Goal: Transaction & Acquisition: Book appointment/travel/reservation

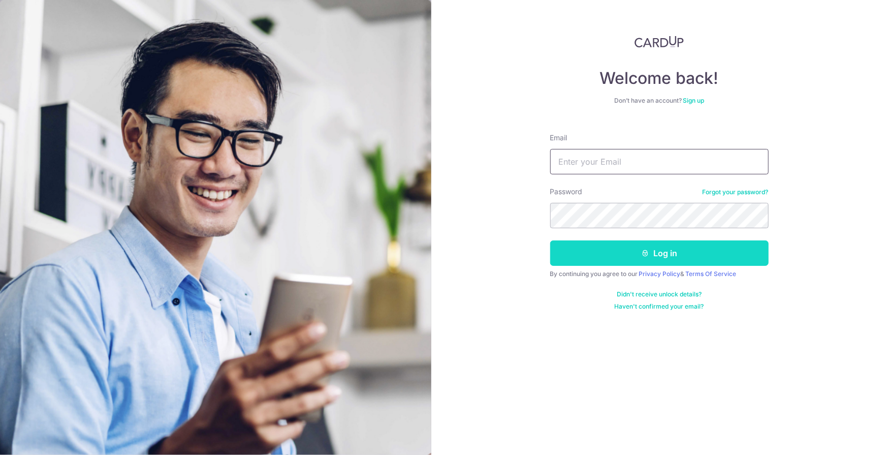
type input "[PERSON_NAME][EMAIL_ADDRESS][DOMAIN_NAME]"
click at [656, 254] on button "Log in" at bounding box center [659, 252] width 218 height 25
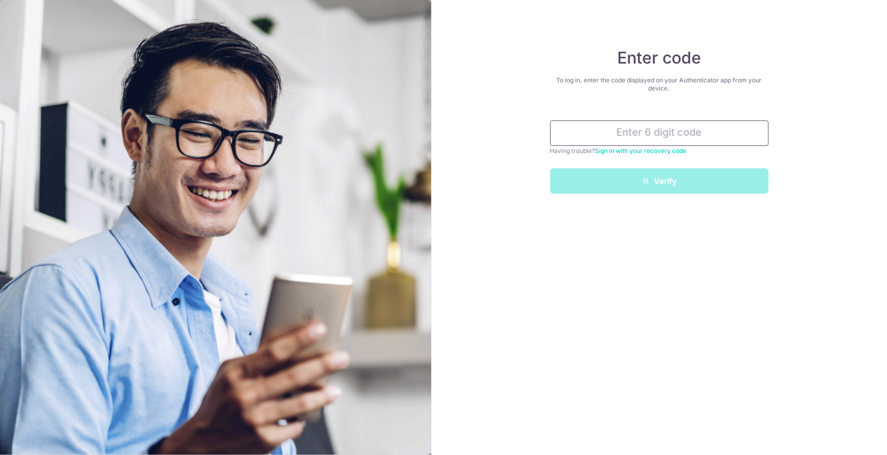
click at [665, 135] on input "text" at bounding box center [659, 132] width 218 height 25
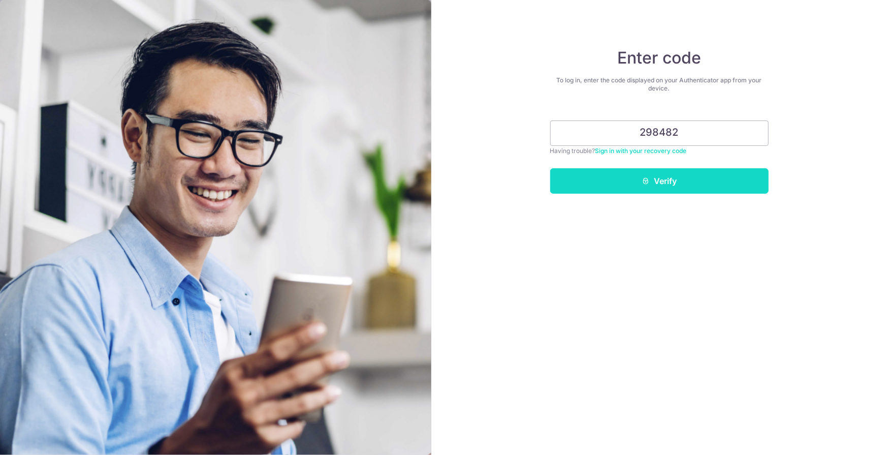
type input "298482"
click at [655, 183] on button "Verify" at bounding box center [659, 180] width 218 height 25
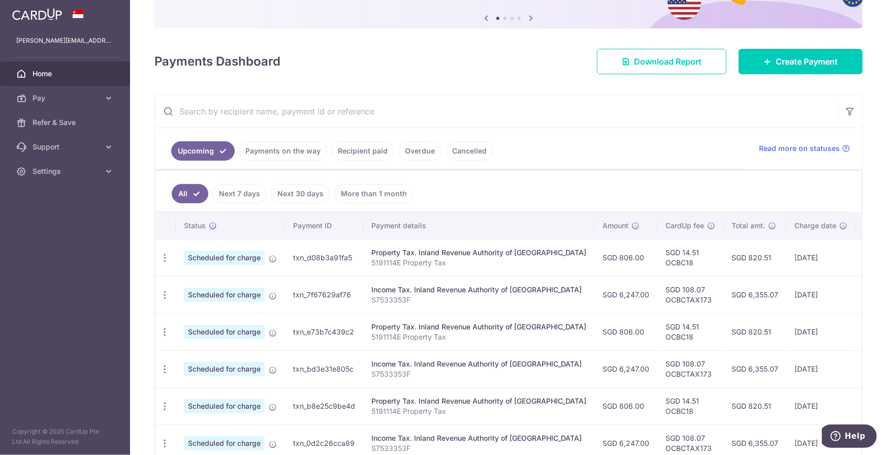
scroll to position [203, 0]
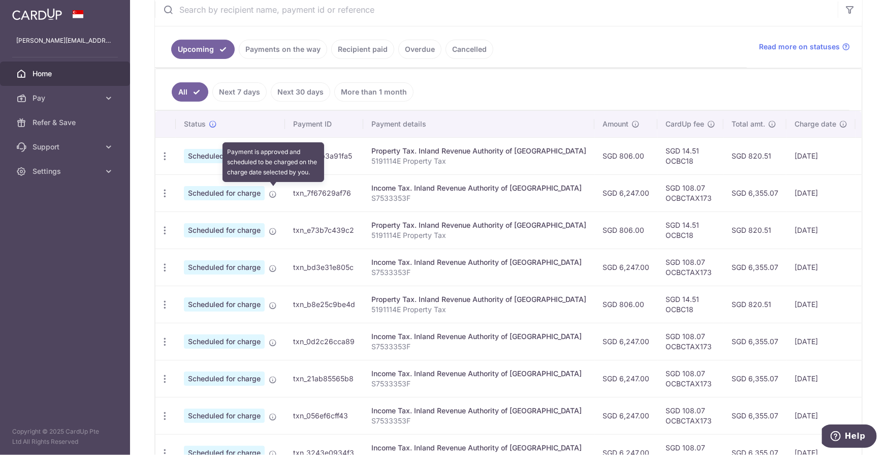
click at [272, 193] on icon at bounding box center [273, 194] width 8 height 8
click at [270, 193] on icon at bounding box center [273, 194] width 8 height 8
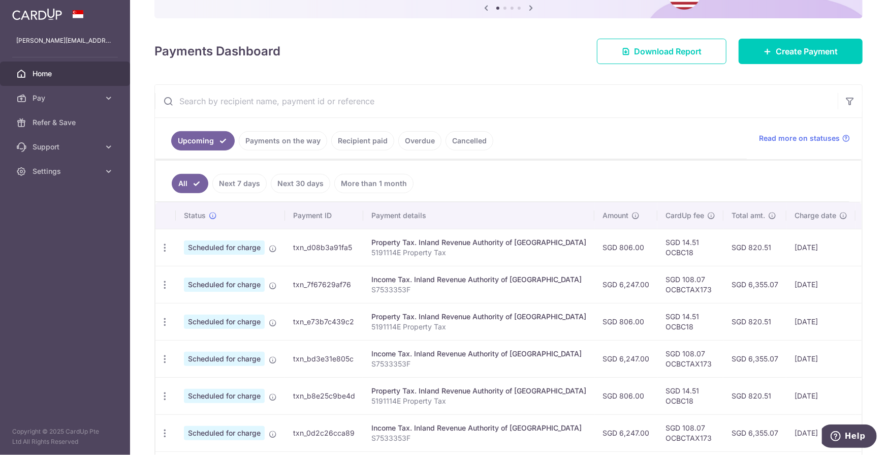
scroll to position [107, 0]
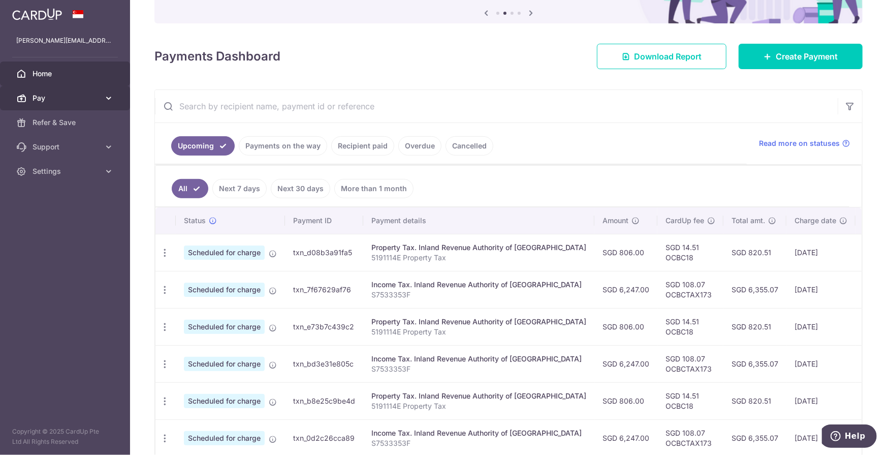
click at [72, 99] on span "Pay" at bounding box center [66, 98] width 67 height 10
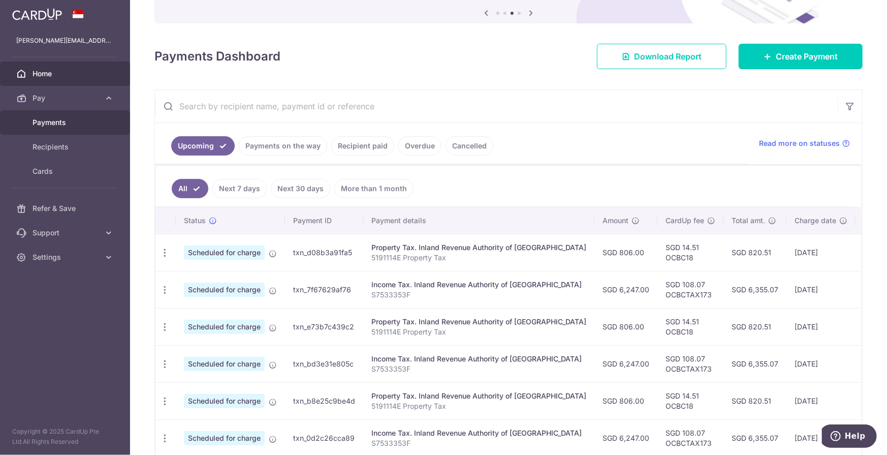
click at [57, 124] on span "Payments" at bounding box center [66, 122] width 67 height 10
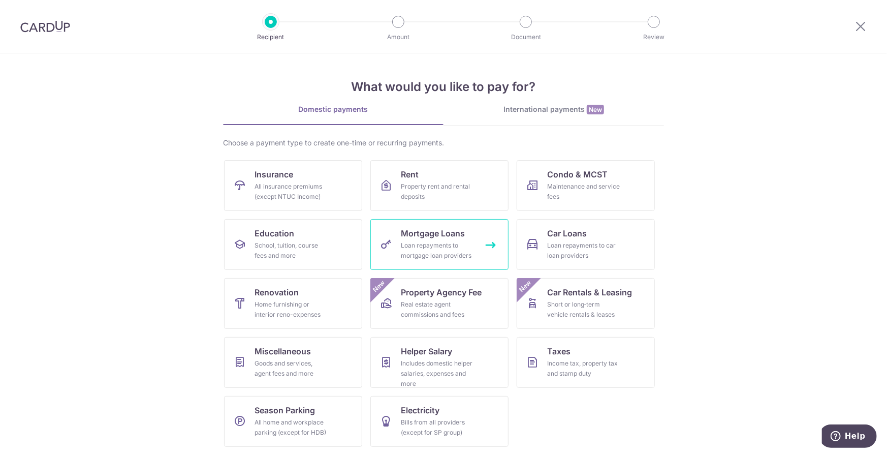
click at [425, 243] on div "Loan repayments to mortgage loan providers" at bounding box center [437, 250] width 73 height 20
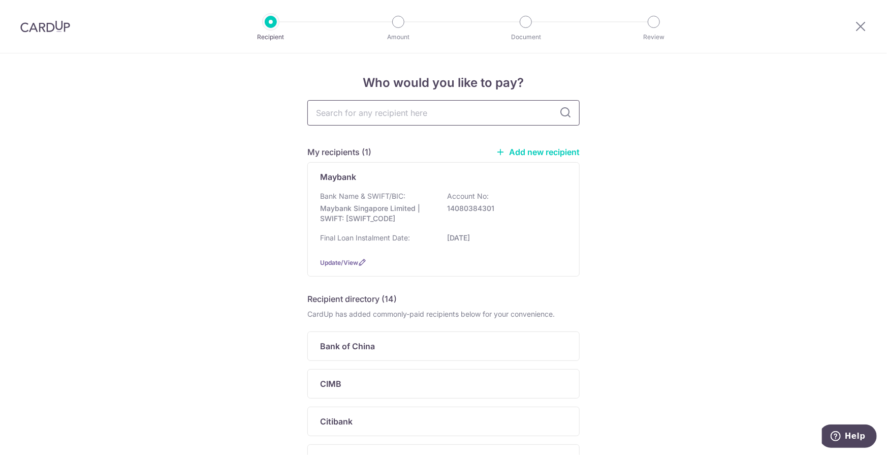
click at [417, 114] on input "text" at bounding box center [443, 112] width 272 height 25
type input "may"
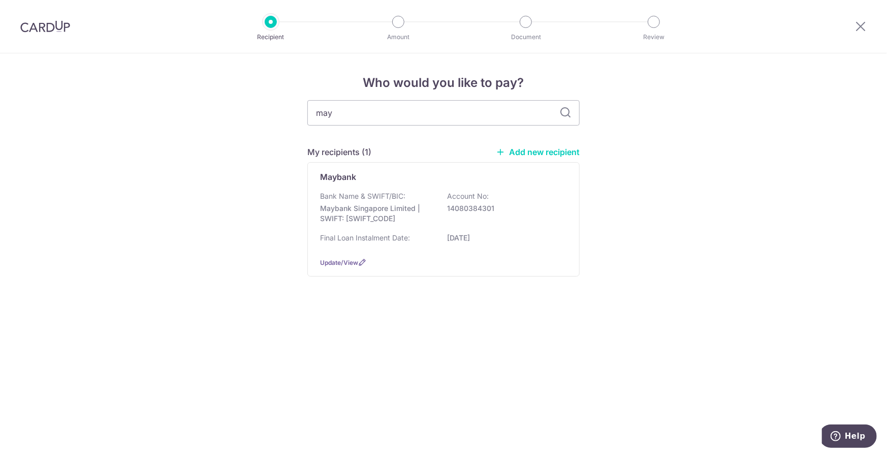
click at [780, 245] on div "Who would you like to pay? may My recipients (1) Add new recipient [GEOGRAPHIC_…" at bounding box center [443, 253] width 887 height 401
click at [353, 178] on p "Maybank" at bounding box center [338, 177] width 36 height 12
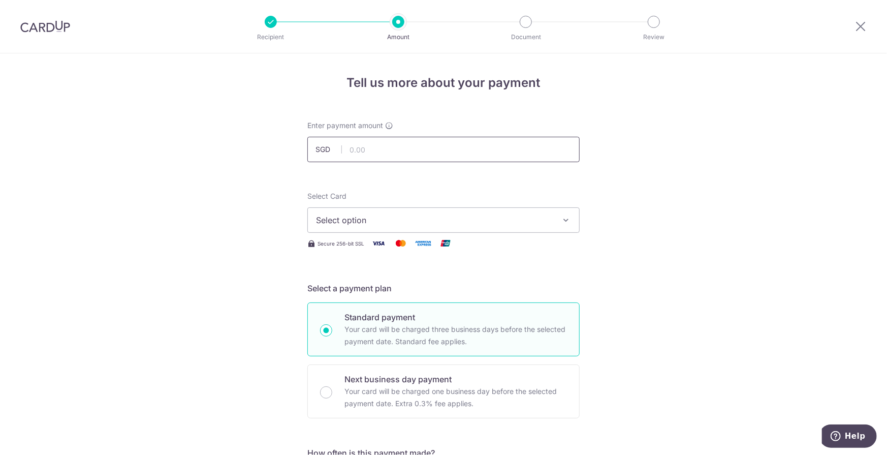
click at [397, 149] on input "text" at bounding box center [443, 149] width 272 height 25
click at [377, 146] on input "text" at bounding box center [443, 149] width 272 height 25
click at [363, 149] on input "text" at bounding box center [443, 149] width 272 height 25
type input "19,240.00"
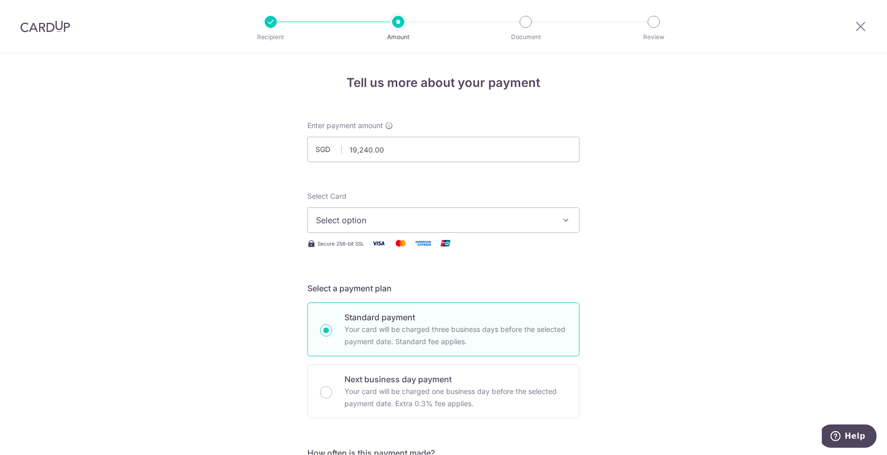
click at [567, 216] on icon "button" at bounding box center [566, 220] width 10 height 10
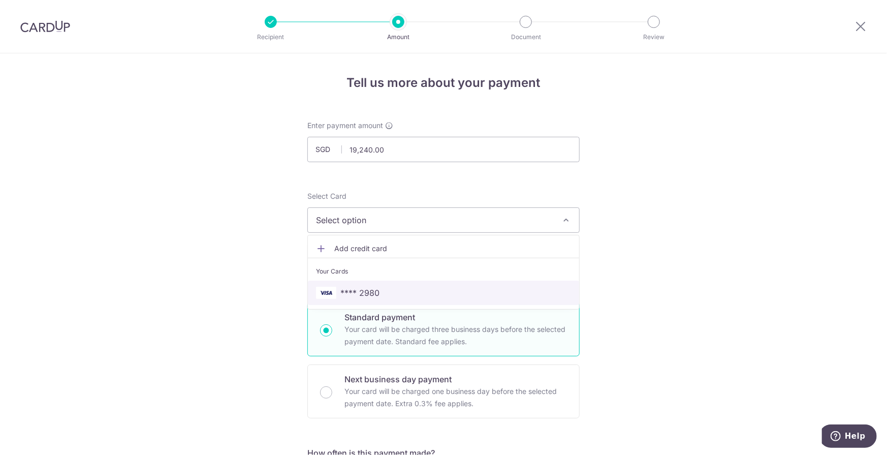
click at [382, 293] on span "**** 2980" at bounding box center [443, 293] width 255 height 12
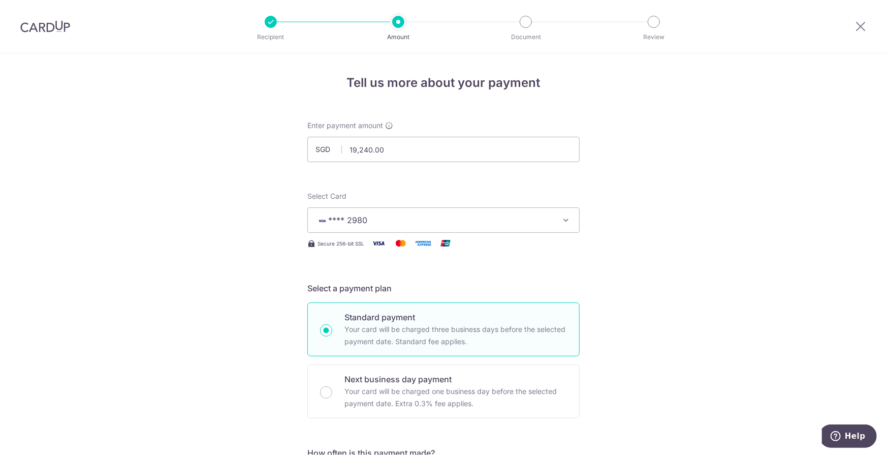
scroll to position [203, 0]
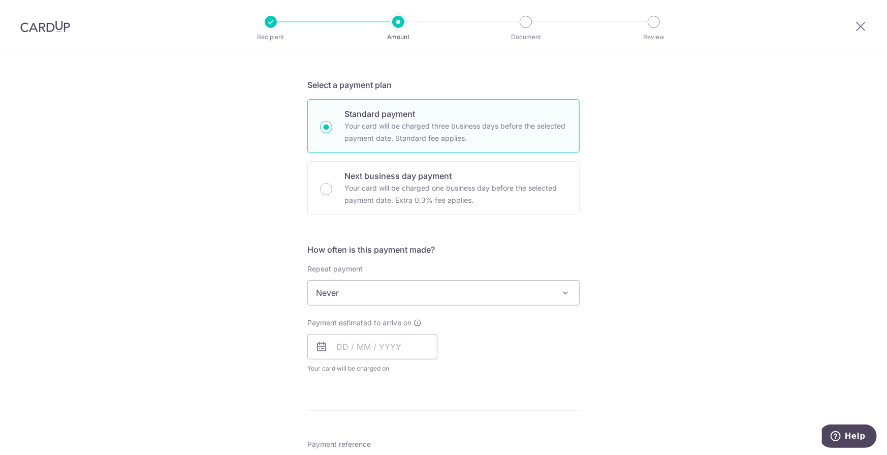
click at [547, 288] on span "Never" at bounding box center [443, 292] width 271 height 24
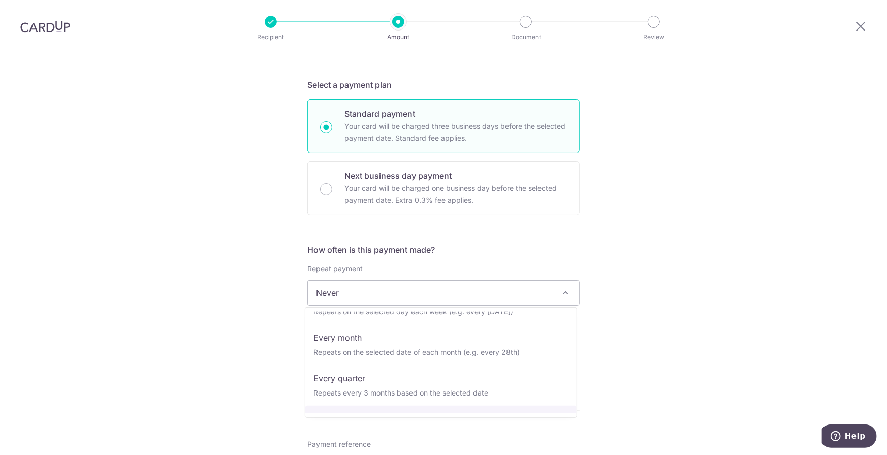
scroll to position [51, 0]
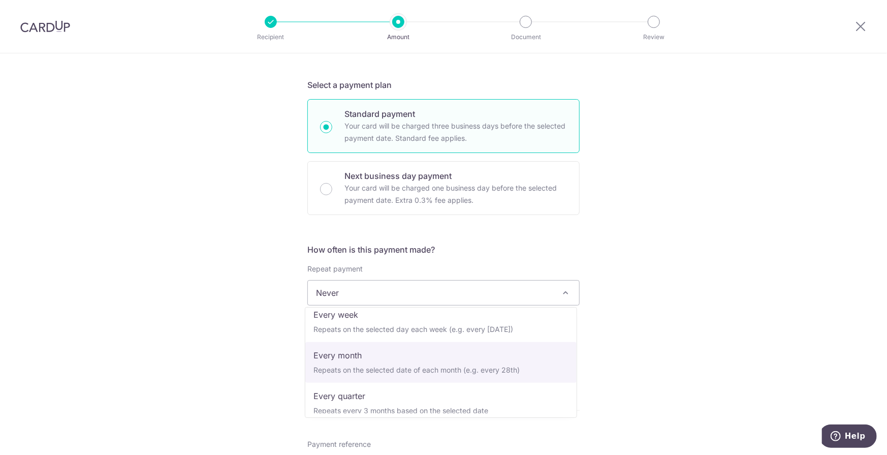
select select "3"
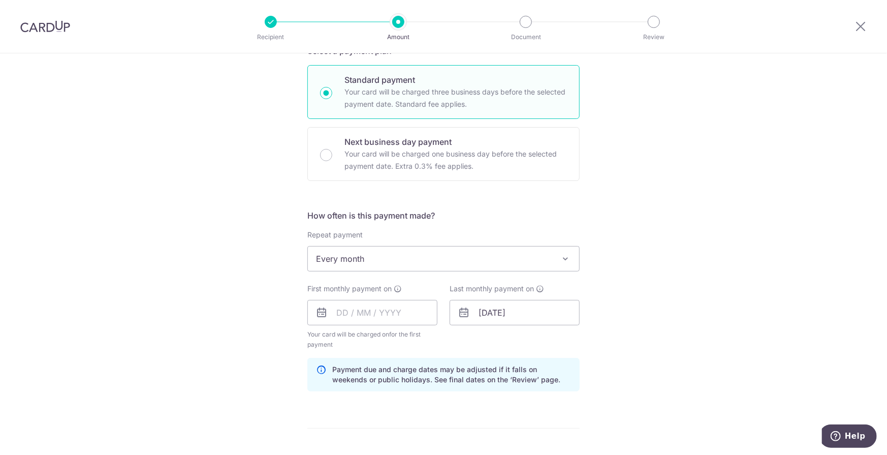
scroll to position [254, 0]
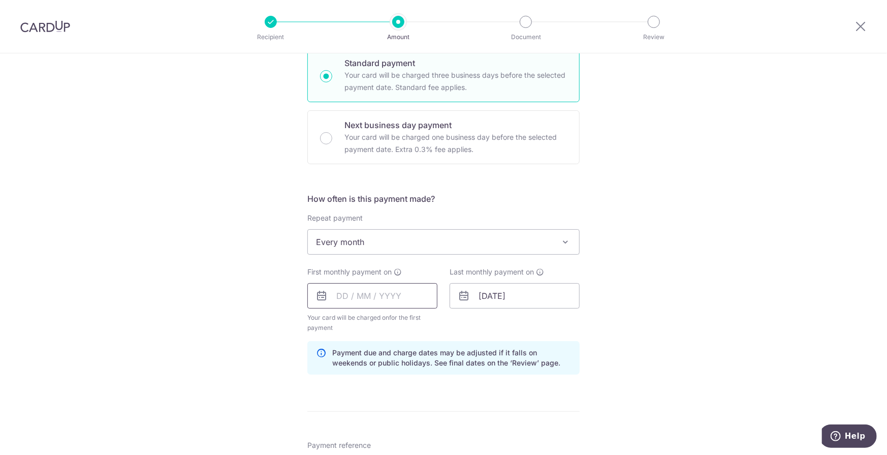
click at [367, 288] on input "text" at bounding box center [372, 295] width 130 height 25
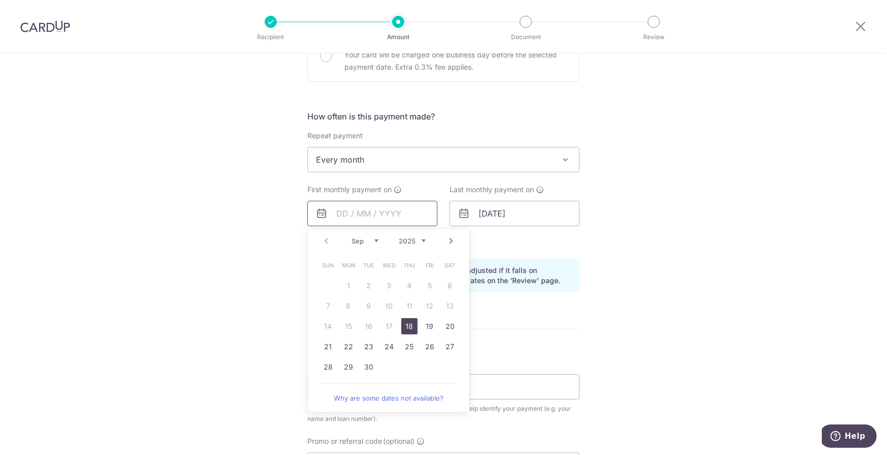
scroll to position [356, 0]
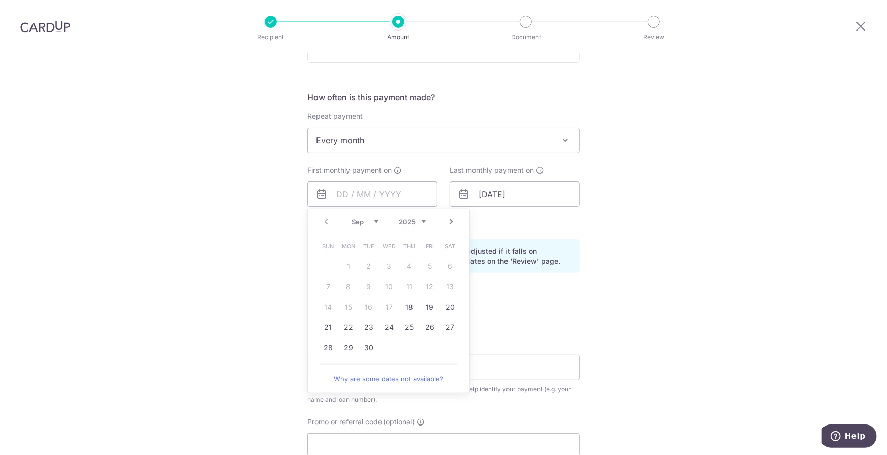
click at [451, 218] on link "Next" at bounding box center [451, 221] width 12 height 12
click at [325, 220] on link "Prev" at bounding box center [326, 221] width 12 height 12
click at [396, 168] on icon at bounding box center [398, 170] width 8 height 8
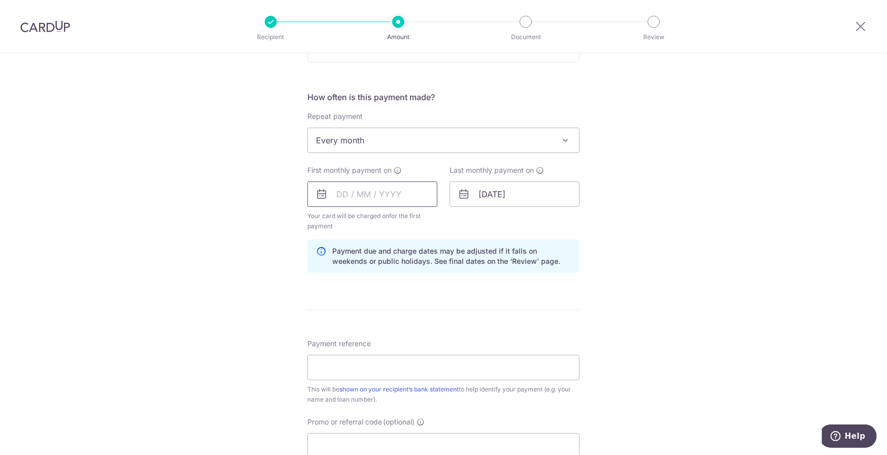
click at [386, 195] on input "text" at bounding box center [372, 193] width 130 height 25
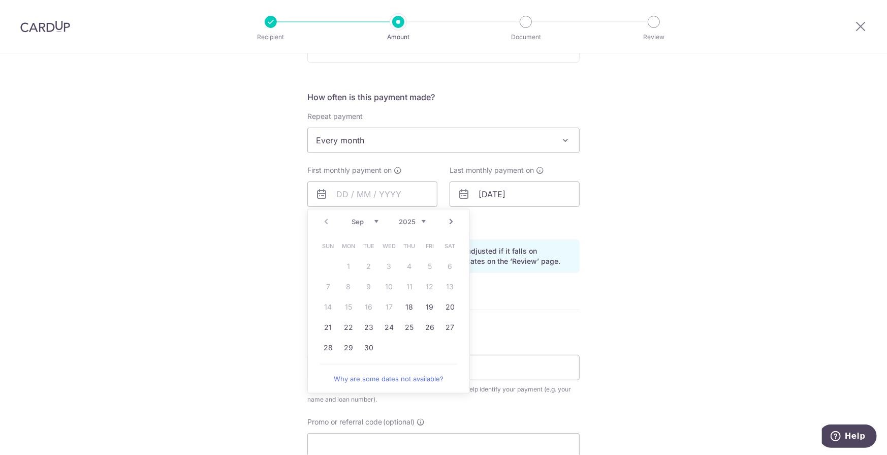
click at [375, 377] on link "Why are some dates not available?" at bounding box center [388, 378] width 137 height 20
click at [365, 347] on link "30" at bounding box center [369, 347] width 16 height 16
type input "[DATE]"
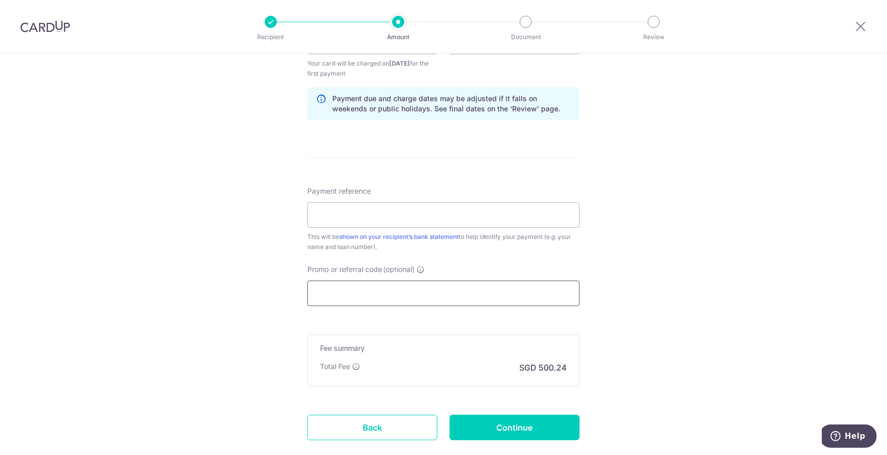
scroll to position [406, 0]
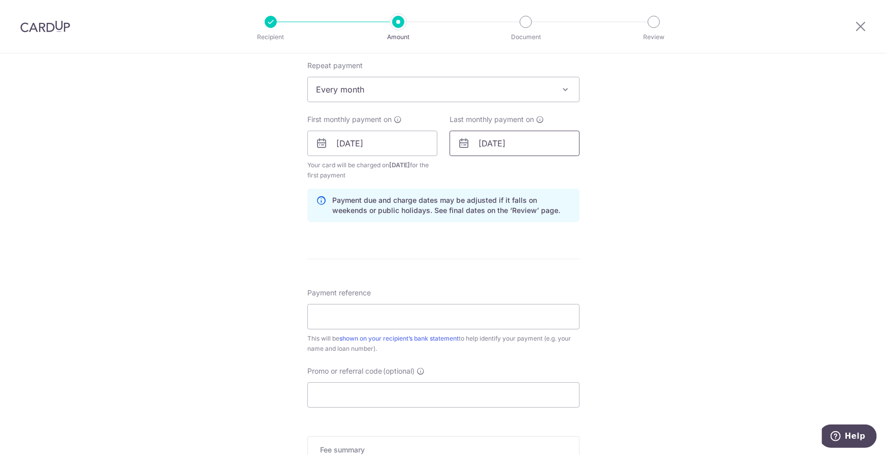
click at [538, 139] on input "01/03/2051" at bounding box center [515, 143] width 130 height 25
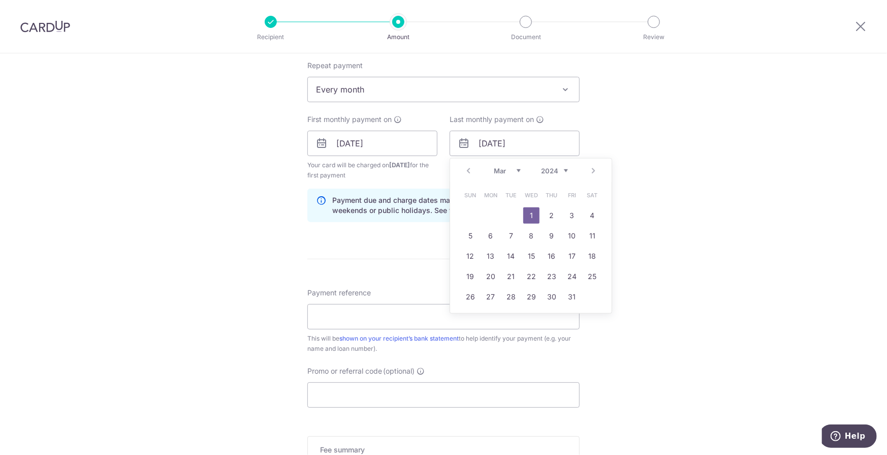
click at [559, 172] on select "2024 2025 2026 2027 2028 2029 2030 2031 2032 2033 2034 2035" at bounding box center [554, 171] width 27 height 8
click at [492, 294] on link "30" at bounding box center [491, 297] width 16 height 16
type input "30/03/2026"
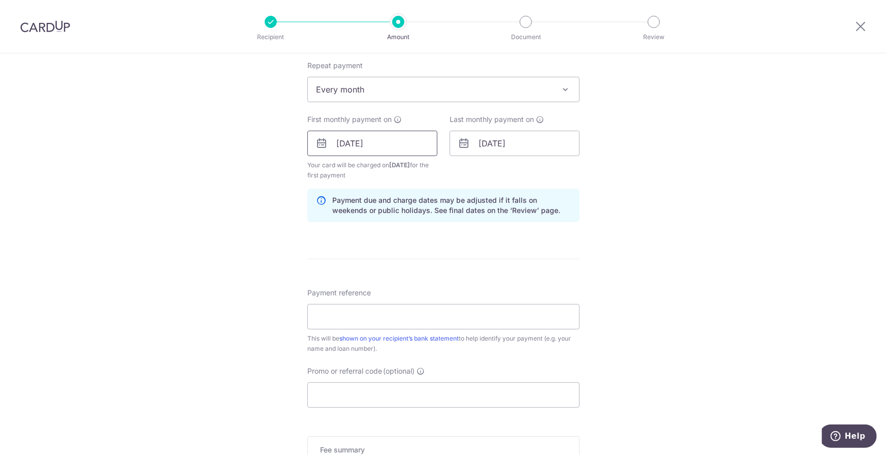
click at [375, 144] on input "[DATE]" at bounding box center [372, 143] width 130 height 25
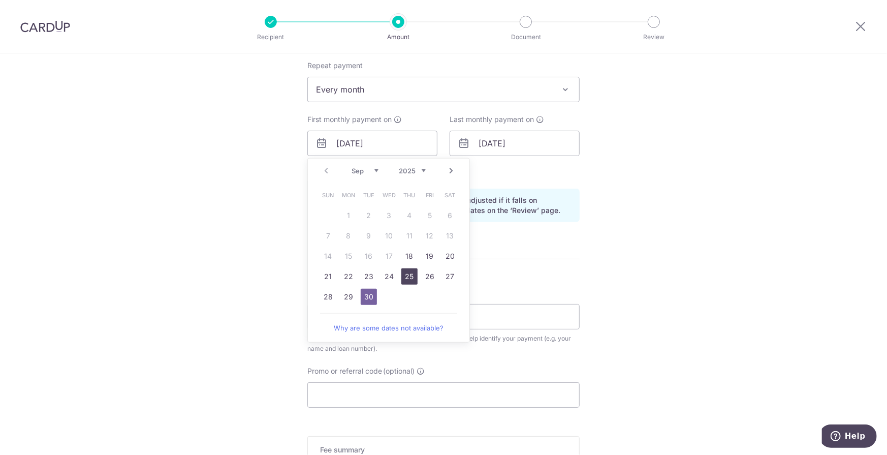
drag, startPoint x: 405, startPoint y: 275, endPoint x: 524, endPoint y: 263, distance: 120.1
click at [405, 275] on link "25" at bounding box center [409, 276] width 16 height 16
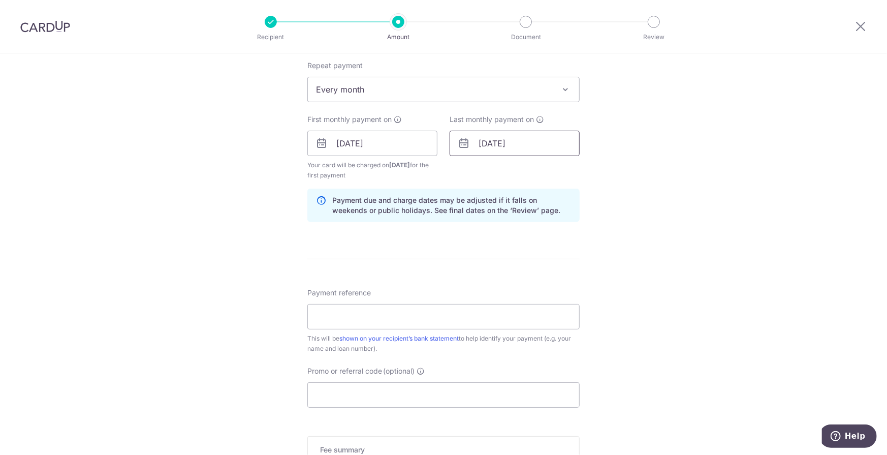
click at [528, 143] on input "30/03/2026" at bounding box center [515, 143] width 130 height 25
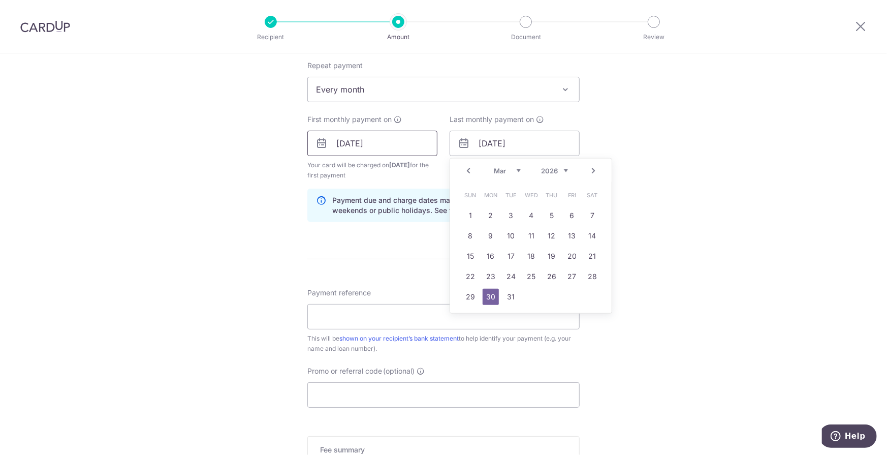
click at [391, 140] on input "[DATE]" at bounding box center [372, 143] width 130 height 25
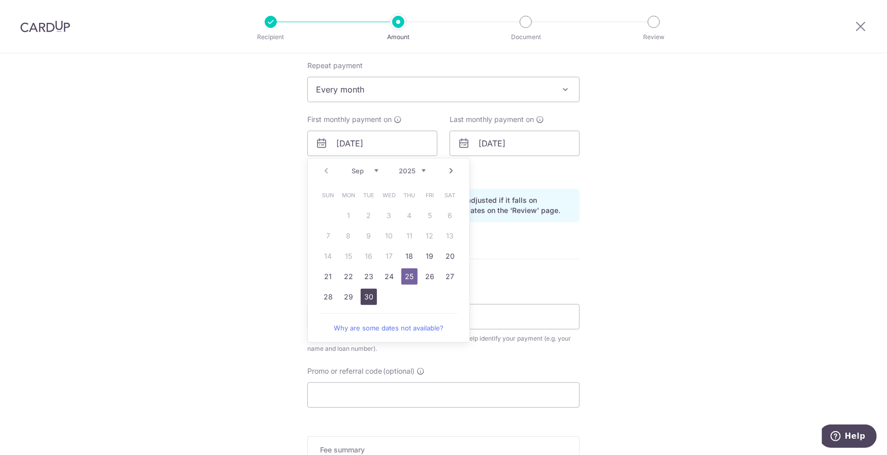
click at [367, 296] on link "30" at bounding box center [369, 297] width 16 height 16
type input "[DATE]"
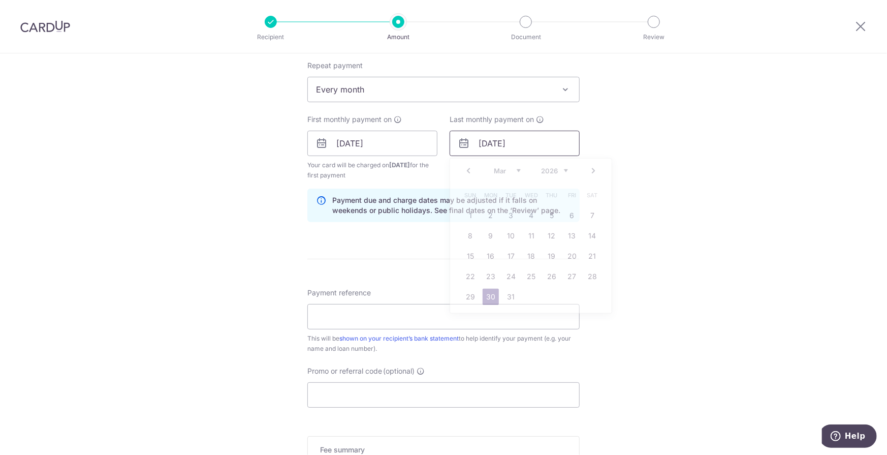
click at [534, 143] on input "30/03/2026" at bounding box center [515, 143] width 130 height 25
click at [530, 273] on link "25" at bounding box center [531, 276] width 16 height 16
type input "25/03/2026"
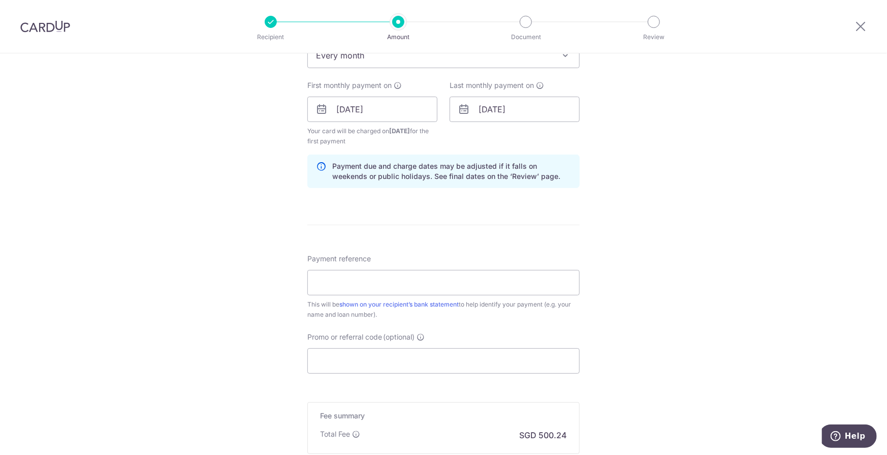
scroll to position [457, 0]
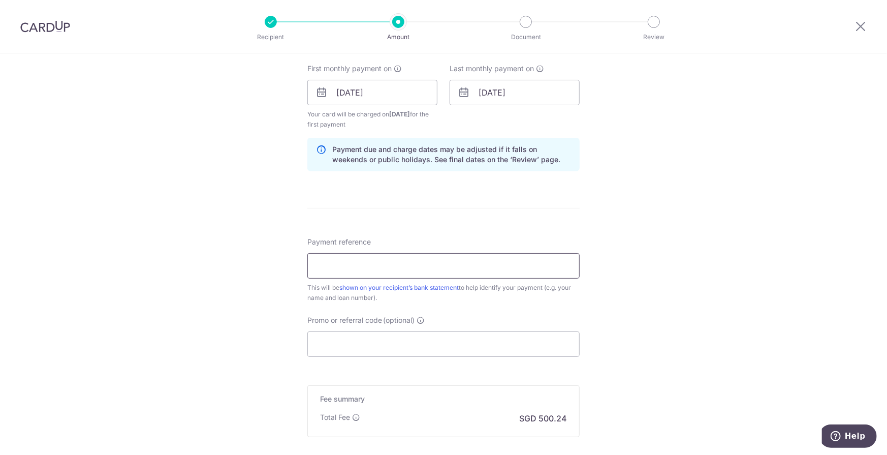
click at [375, 264] on input "Payment reference" at bounding box center [443, 265] width 272 height 25
click at [577, 305] on div "Tell us more about your payment Enter payment amount SGD 19,240.00 19240.00 Sel…" at bounding box center [443, 81] width 887 height 971
click at [351, 267] on input "Payment reference" at bounding box center [443, 265] width 272 height 25
click at [390, 265] on input "KENNETH TAN" at bounding box center [443, 265] width 272 height 25
drag, startPoint x: 272, startPoint y: 261, endPoint x: 247, endPoint y: 260, distance: 25.4
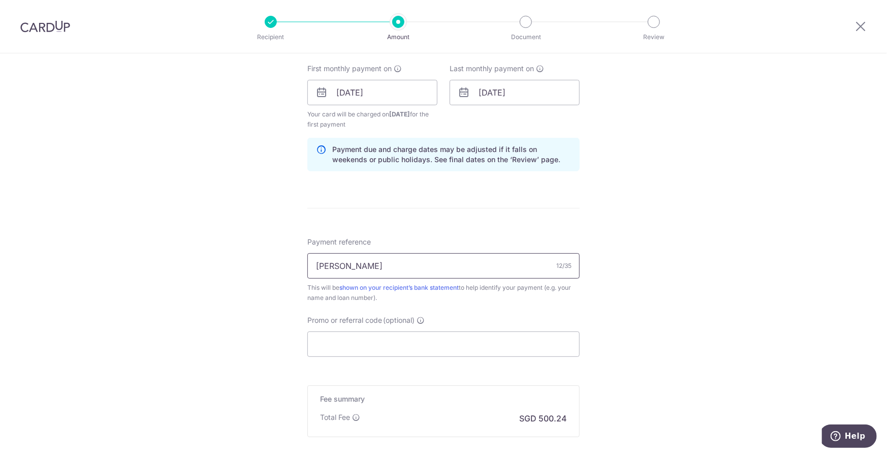
click at [247, 260] on div "Tell us more about your payment Enter payment amount SGD 19,240.00 19240.00 Sel…" at bounding box center [443, 81] width 887 height 971
type input "CARDUP MORTGAGE"
click at [223, 300] on div "Tell us more about your payment Enter payment amount SGD 19,240.00 19240.00 Sel…" at bounding box center [443, 81] width 887 height 971
click at [357, 342] on input "Promo or referral code (optional)" at bounding box center [443, 343] width 272 height 25
paste input "VTAX25R"
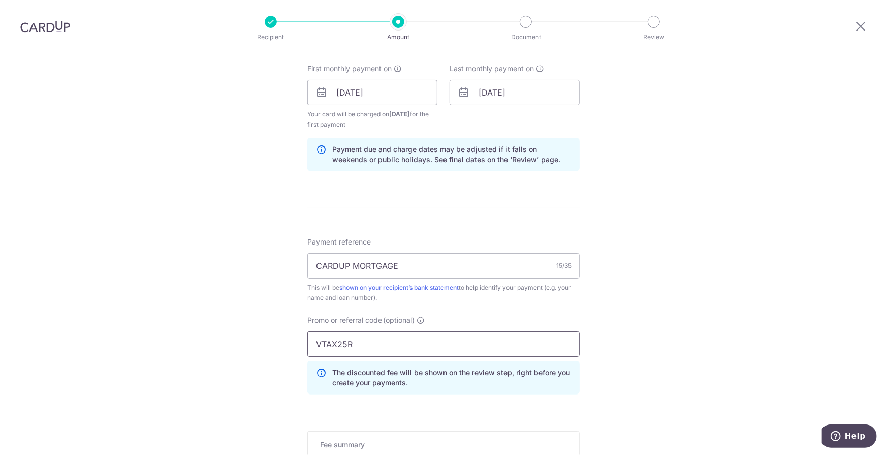
type input "VTAX25R"
click at [616, 330] on div "Tell us more about your payment Enter payment amount SGD 19,240.00 19240.00 Sel…" at bounding box center [443, 104] width 887 height 1017
click at [600, 325] on div "Tell us more about your payment Enter payment amount SGD 19,240.00 19240.00 Sel…" at bounding box center [443, 104] width 887 height 1017
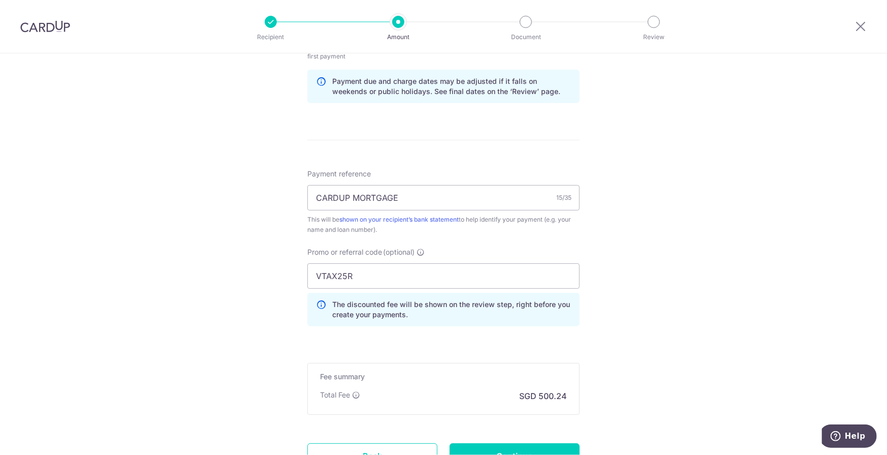
scroll to position [610, 0]
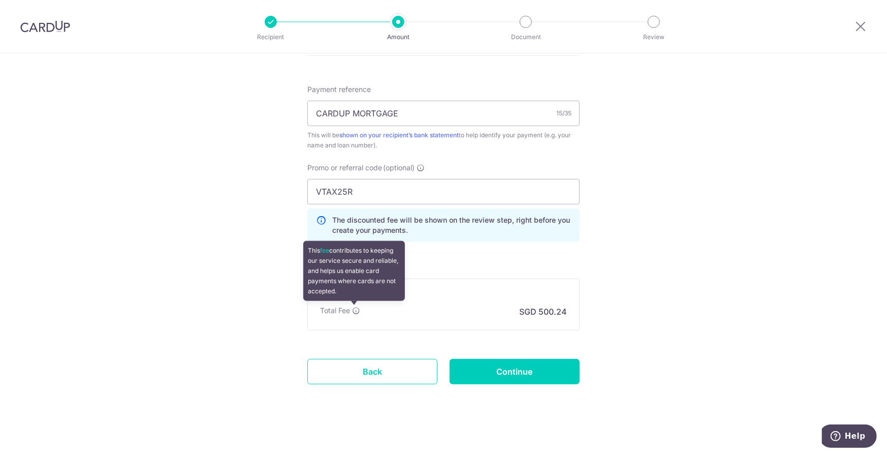
click at [355, 307] on icon at bounding box center [356, 310] width 8 height 8
click at [353, 309] on icon at bounding box center [356, 310] width 8 height 8
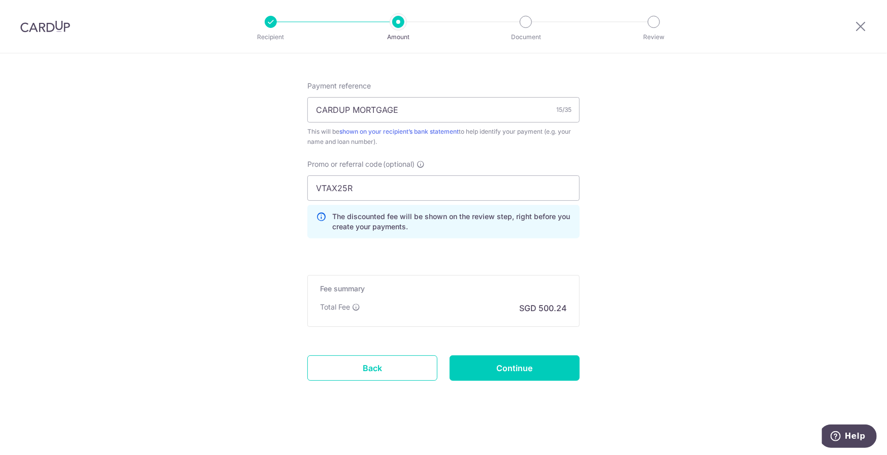
scroll to position [614, 0]
click at [522, 366] on input "Continue" at bounding box center [515, 367] width 130 height 25
type input "Create Schedule"
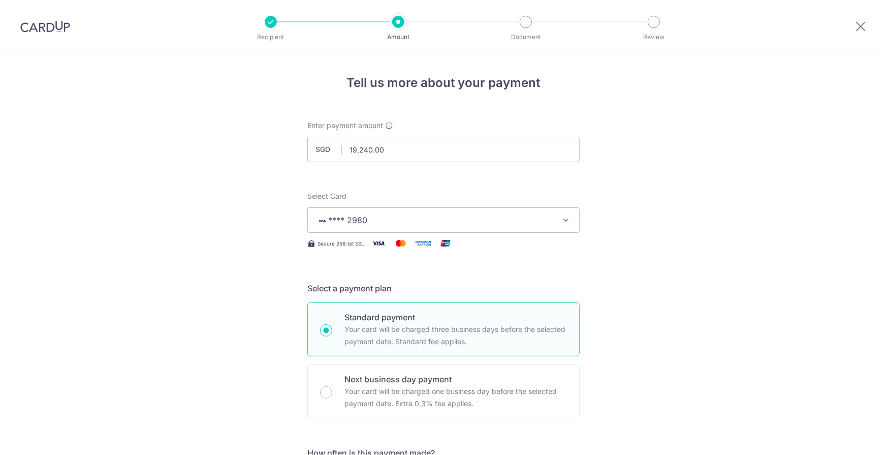
scroll to position [576, 0]
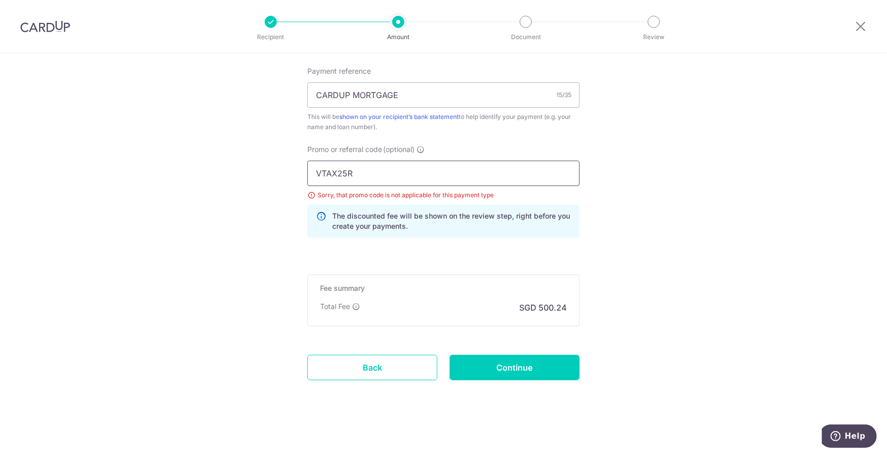
drag, startPoint x: 371, startPoint y: 171, endPoint x: 295, endPoint y: 167, distance: 76.3
paste input "3HOME"
type input "3HOME25R"
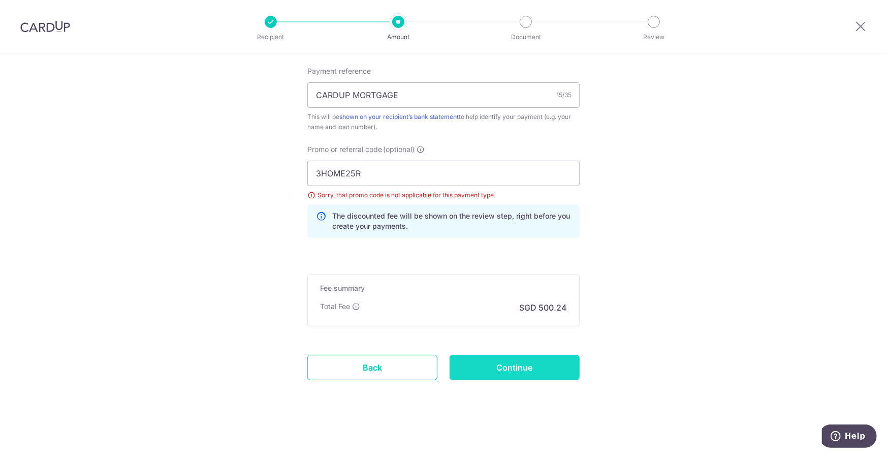
click at [521, 365] on input "Continue" at bounding box center [515, 367] width 130 height 25
type input "Update Schedule"
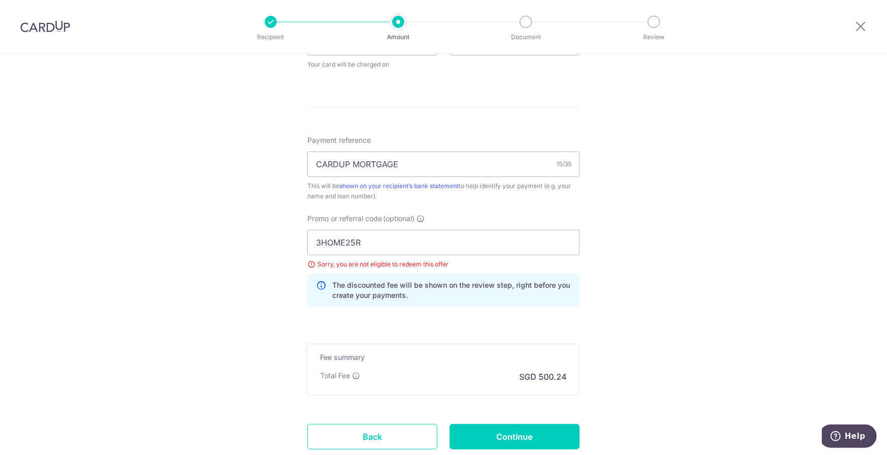
scroll to position [424, 0]
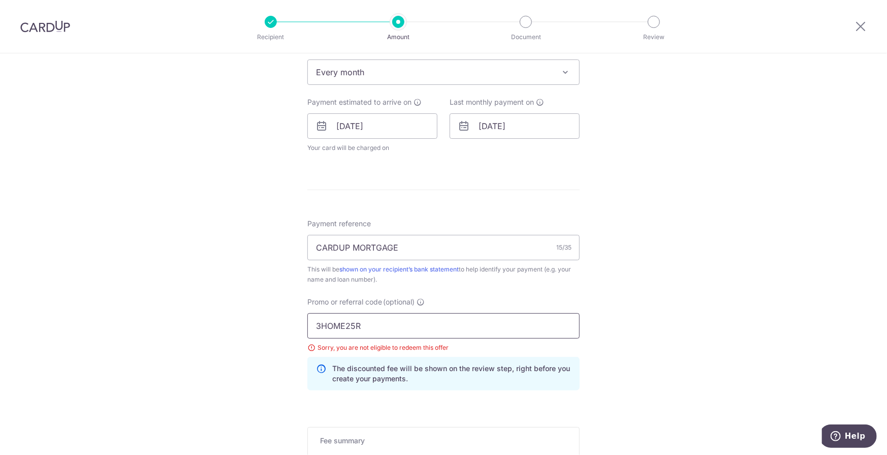
drag, startPoint x: 370, startPoint y: 322, endPoint x: 270, endPoint y: 317, distance: 100.2
click at [261, 317] on div "Tell us more about your payment Enter payment amount SGD 19,240.00 19240.00 Sel…" at bounding box center [443, 119] width 887 height 979
drag, startPoint x: 366, startPoint y: 326, endPoint x: 265, endPoint y: 321, distance: 101.7
click at [265, 321] on div "Tell us more about your payment Enter payment amount SGD 19,240.00 19240.00 Sel…" at bounding box center [443, 119] width 887 height 979
paste input "OCBC18"
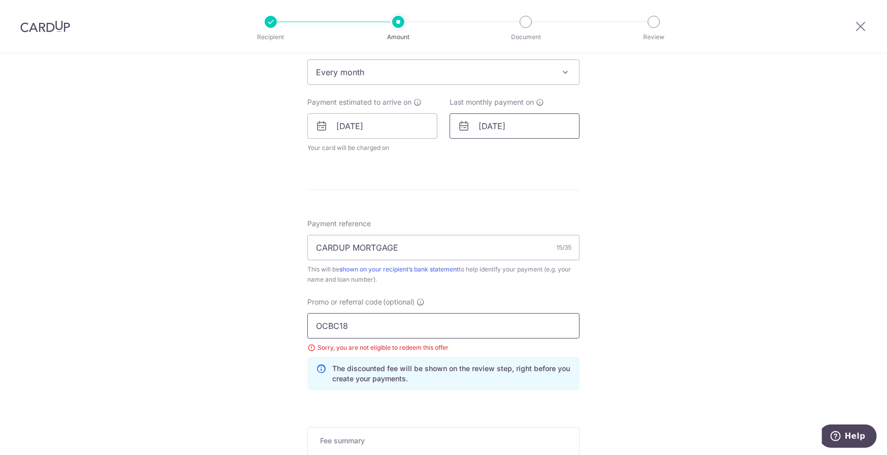
type input "OCBC18"
click at [498, 123] on input "[DATE]" at bounding box center [515, 125] width 130 height 25
click at [486, 279] on link "30" at bounding box center [491, 279] width 16 height 16
type input "30/03/2026"
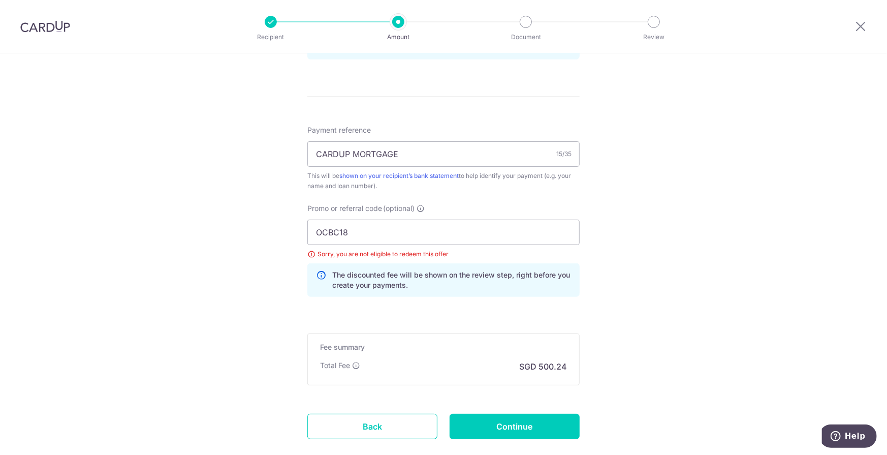
scroll to position [618, 0]
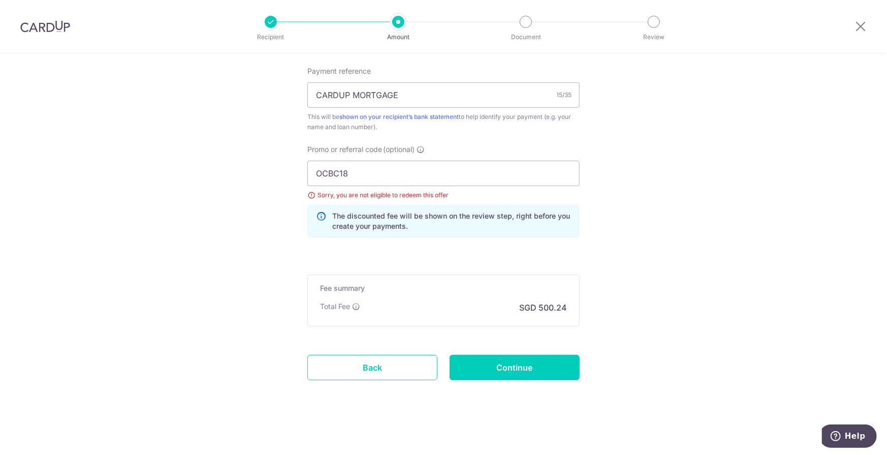
click at [485, 238] on div "Promo or referral code (optional) OCBC18 Sorry, you are not eligible to redeem …" at bounding box center [443, 195] width 285 height 102
click at [413, 319] on div "Fee summary Base fee $ 500.24 Extend fee Next-day fee Total Fee SGD 500.24" at bounding box center [443, 300] width 272 height 52
click at [519, 367] on input "Continue" at bounding box center [515, 367] width 130 height 25
type input "Update Schedule"
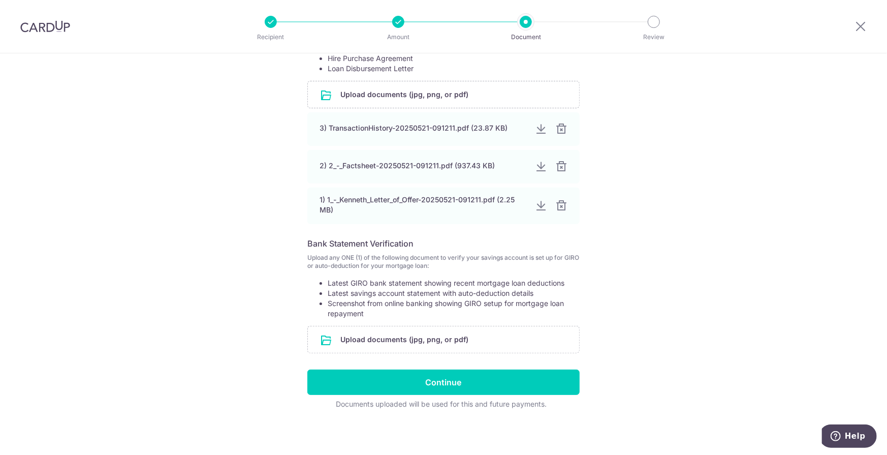
scroll to position [223, 0]
click at [400, 334] on input "file" at bounding box center [443, 338] width 271 height 26
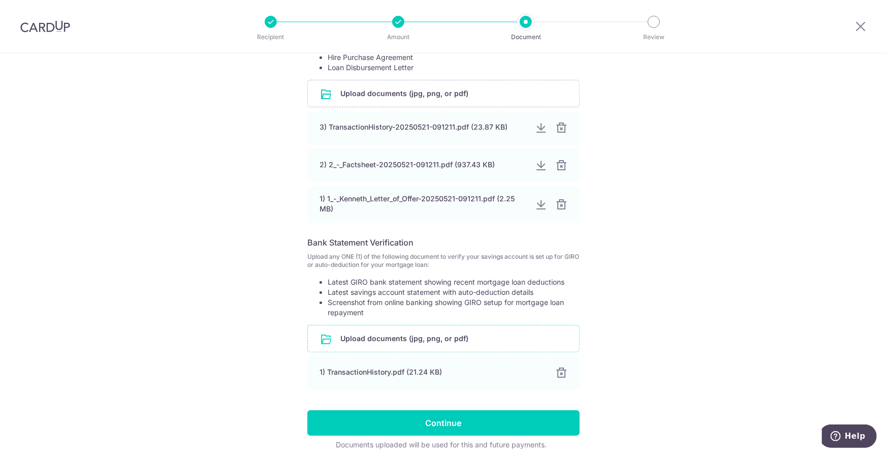
scroll to position [172, 0]
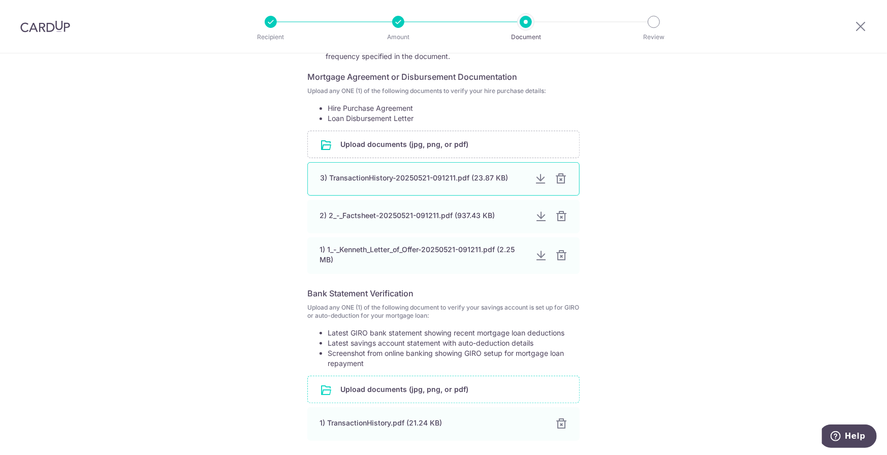
click at [536, 180] on div at bounding box center [541, 179] width 12 height 12
click at [537, 215] on div at bounding box center [541, 216] width 12 height 12
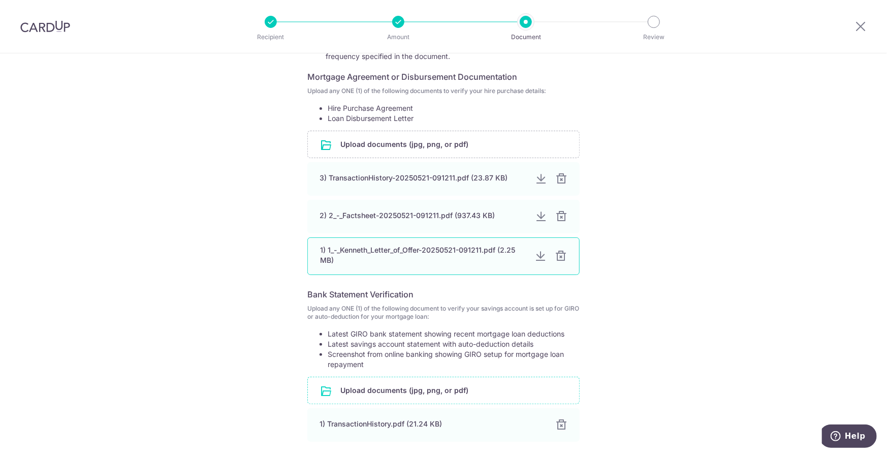
click at [538, 257] on div at bounding box center [541, 256] width 12 height 12
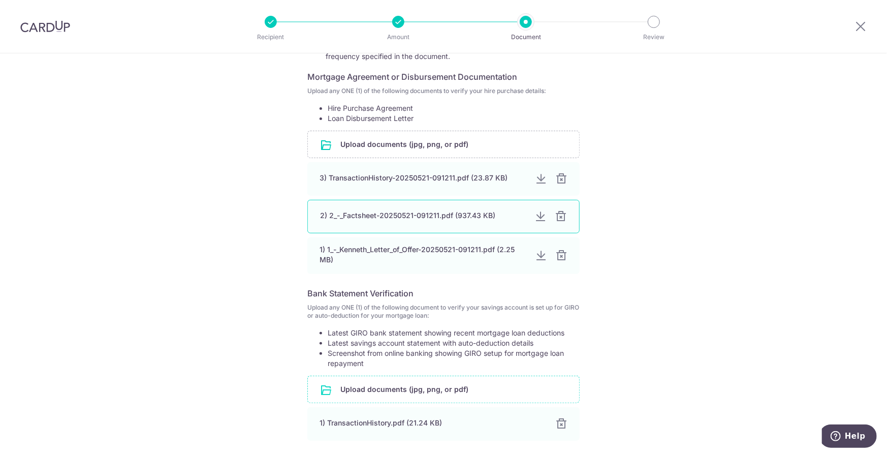
click at [538, 215] on div at bounding box center [541, 216] width 12 height 12
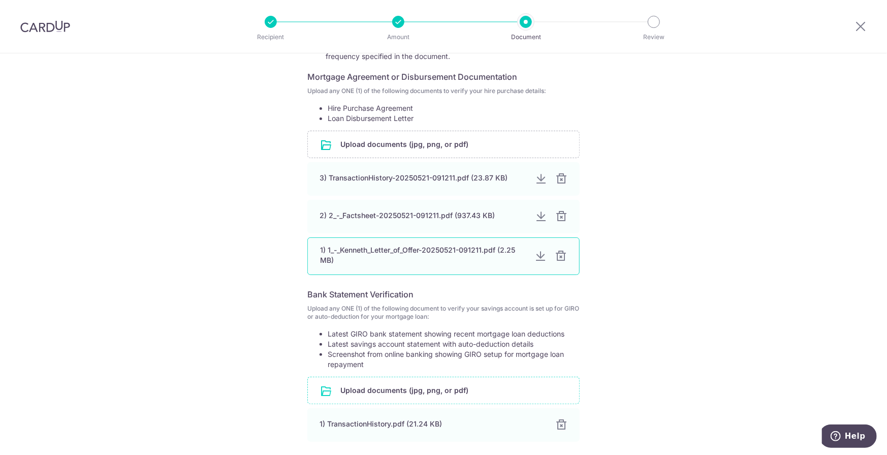
click at [537, 257] on div at bounding box center [541, 256] width 12 height 12
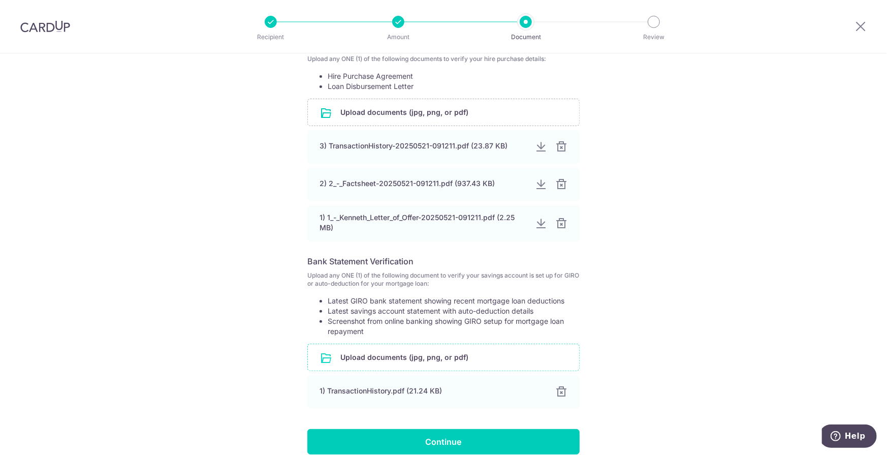
scroll to position [264, 0]
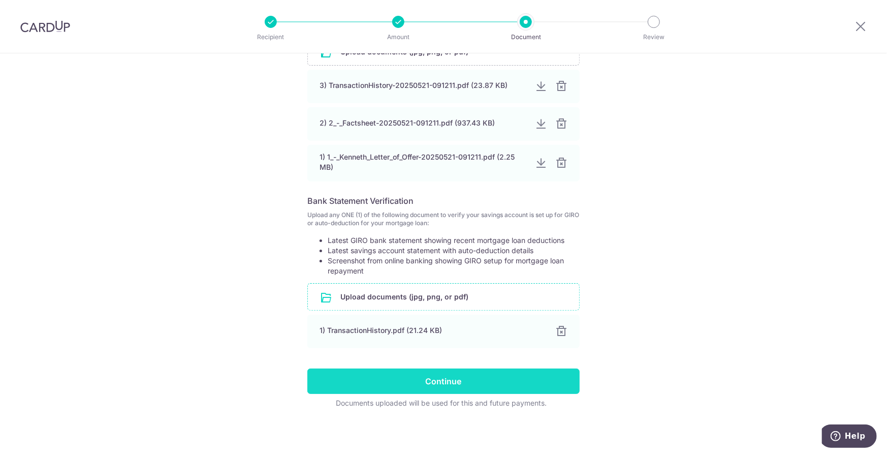
click at [437, 379] on input "Continue" at bounding box center [443, 380] width 272 height 25
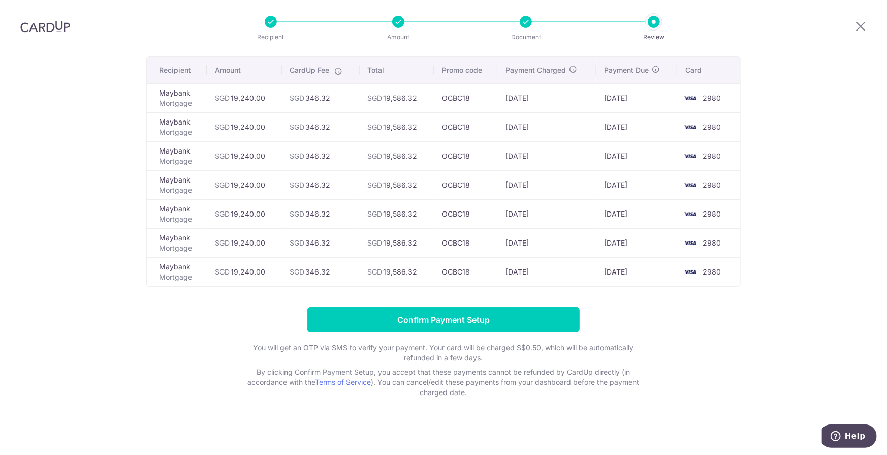
scroll to position [76, 0]
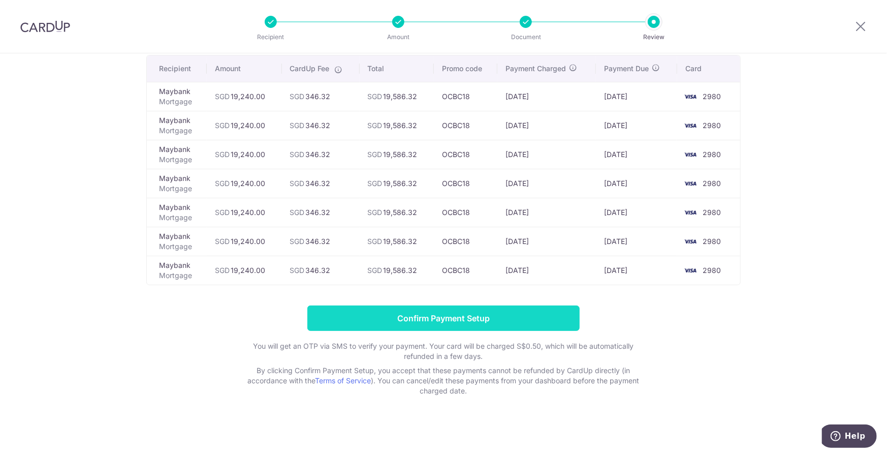
click at [473, 314] on input "Confirm Payment Setup" at bounding box center [443, 317] width 272 height 25
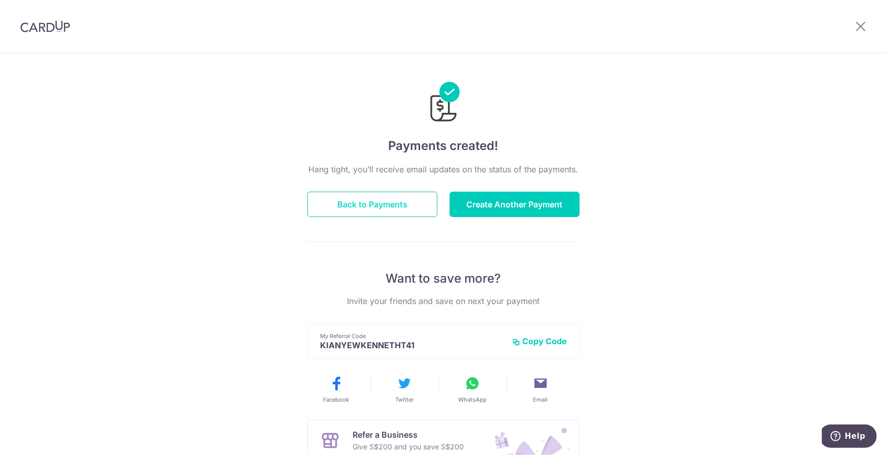
click at [380, 199] on button "Back to Payments" at bounding box center [372, 204] width 130 height 25
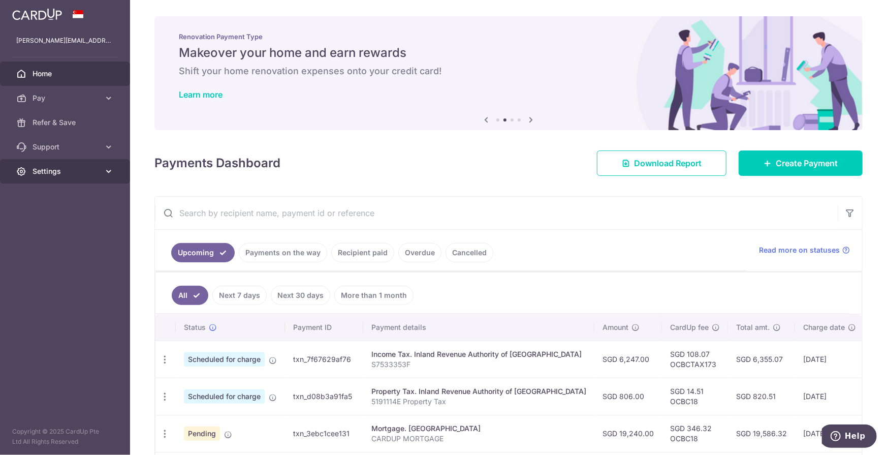
click at [81, 174] on span "Settings" at bounding box center [66, 171] width 67 height 10
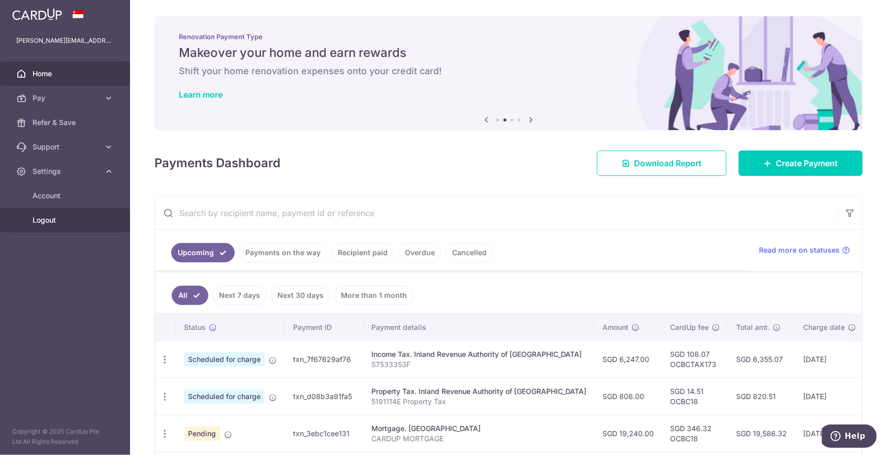
click at [45, 221] on span "Logout" at bounding box center [66, 220] width 67 height 10
